Goal: Contribute content: Add original content to the website for others to see

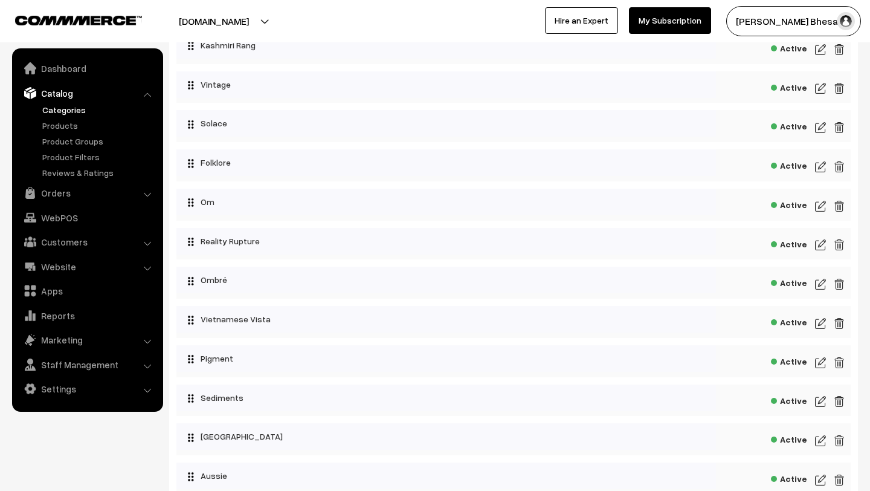
scroll to position [437, 0]
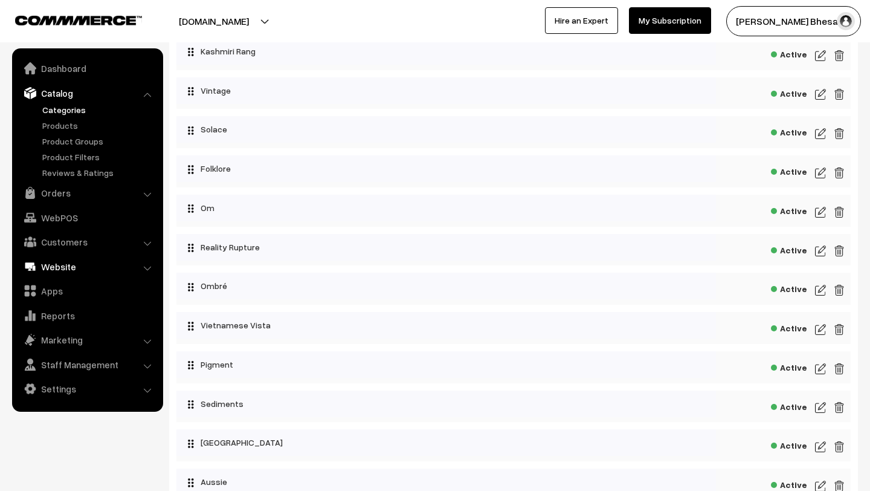
click at [73, 259] on link "Website" at bounding box center [87, 267] width 144 height 22
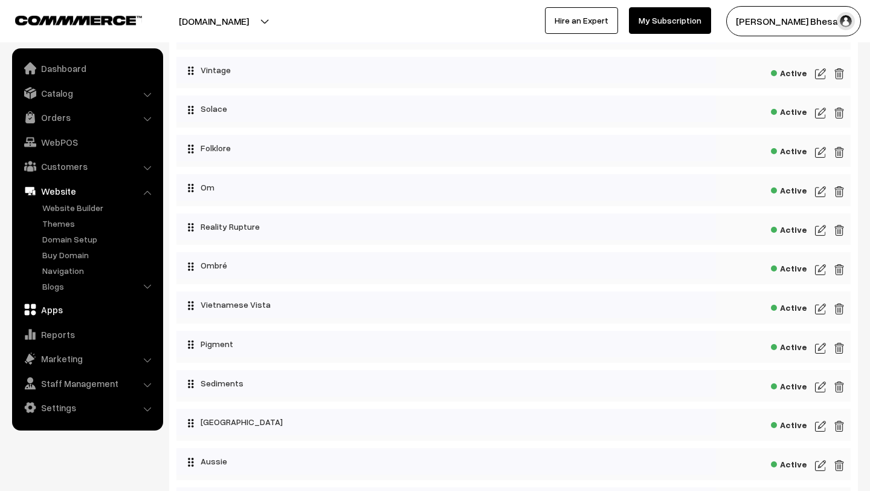
scroll to position [459, 0]
click at [76, 280] on link "Blogs" at bounding box center [99, 286] width 120 height 13
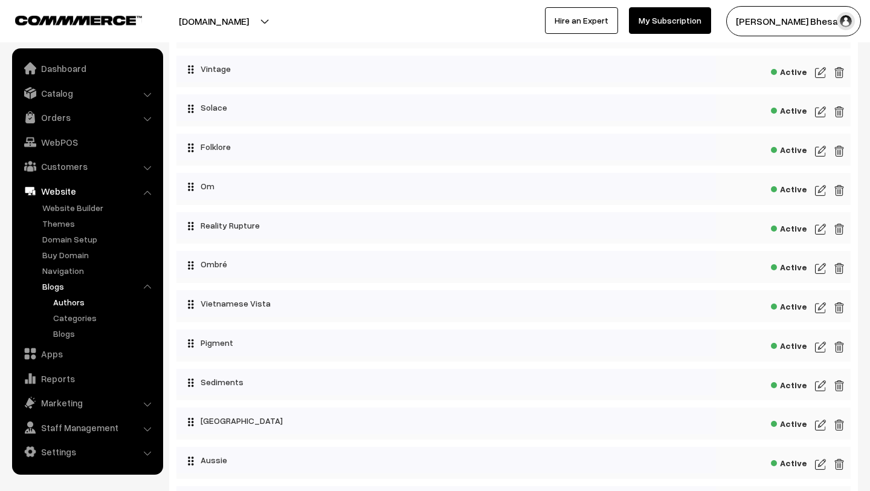
click at [76, 303] on link "Authors" at bounding box center [104, 302] width 109 height 13
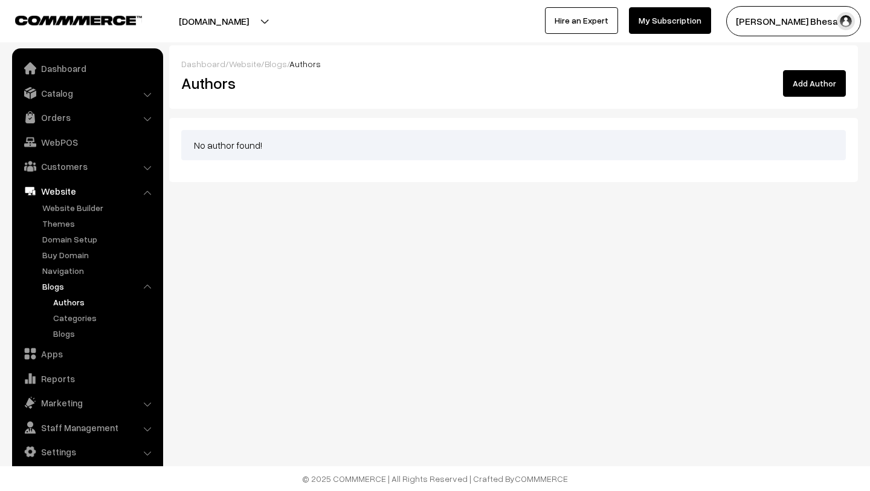
click at [834, 82] on button "Add Author" at bounding box center [814, 83] width 63 height 27
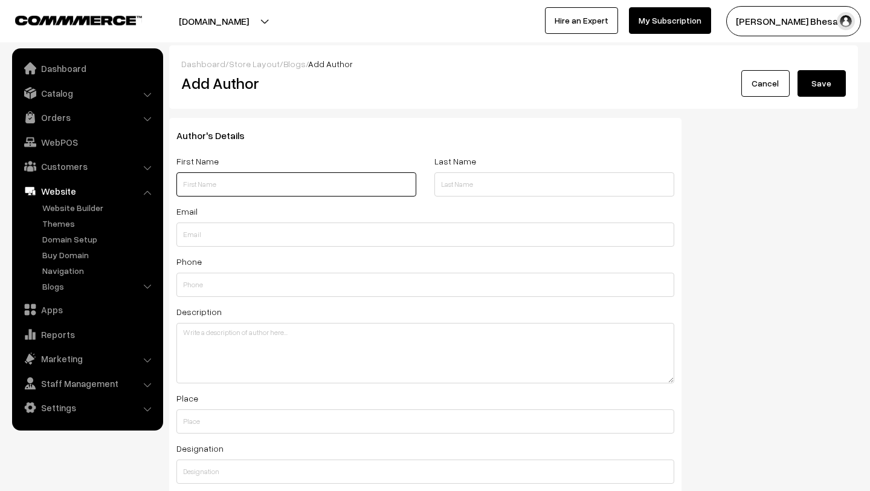
click at [274, 178] on input "text" at bounding box center [296, 184] width 240 height 24
type input "Rushad"
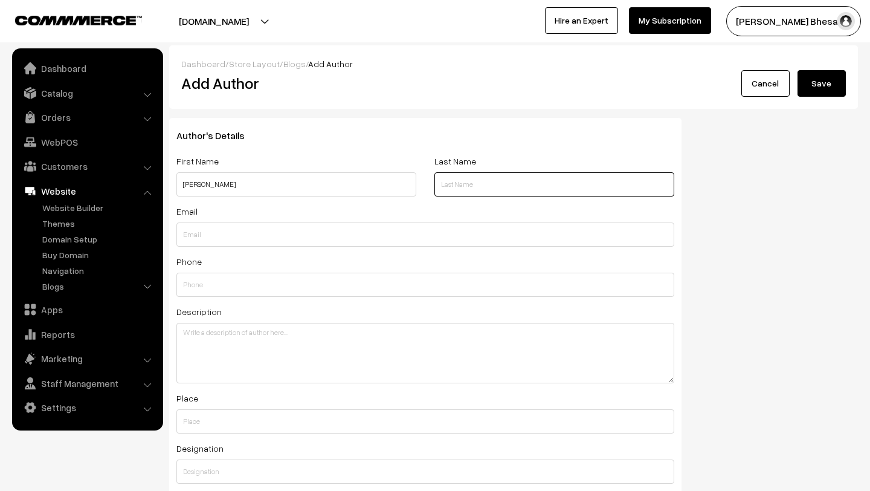
type input "Bhesania"
type input "rushad93@gmail.com"
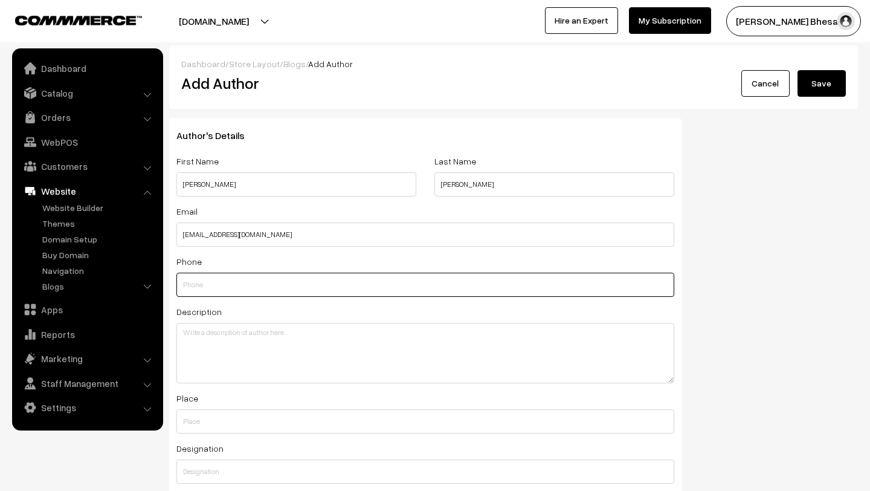
click at [253, 284] on input "text" at bounding box center [425, 285] width 498 height 24
type input "7378644797"
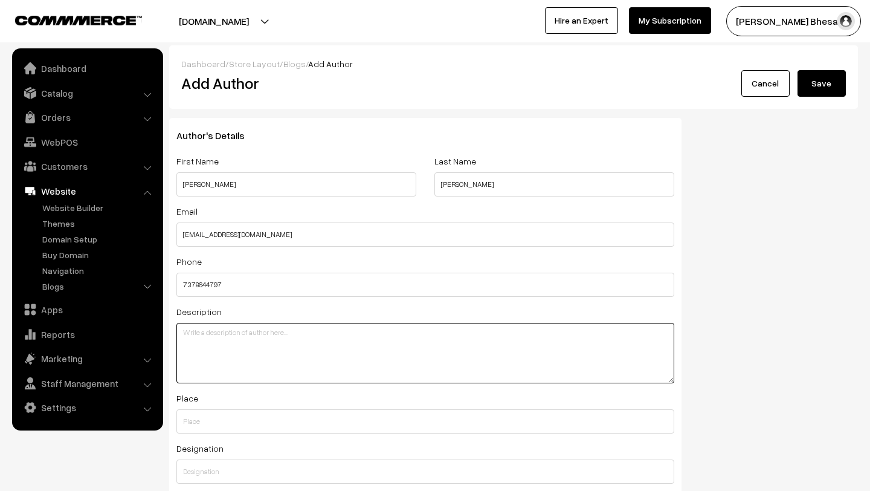
click at [290, 344] on textarea at bounding box center [425, 353] width 498 height 60
